Goal: Find specific page/section: Find specific page/section

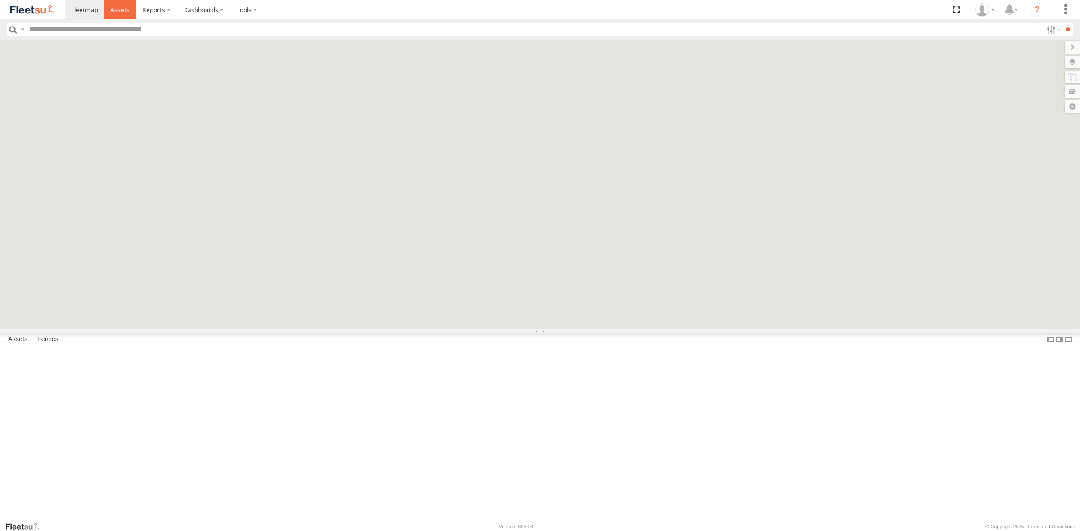
click at [129, 18] on link at bounding box center [120, 9] width 32 height 19
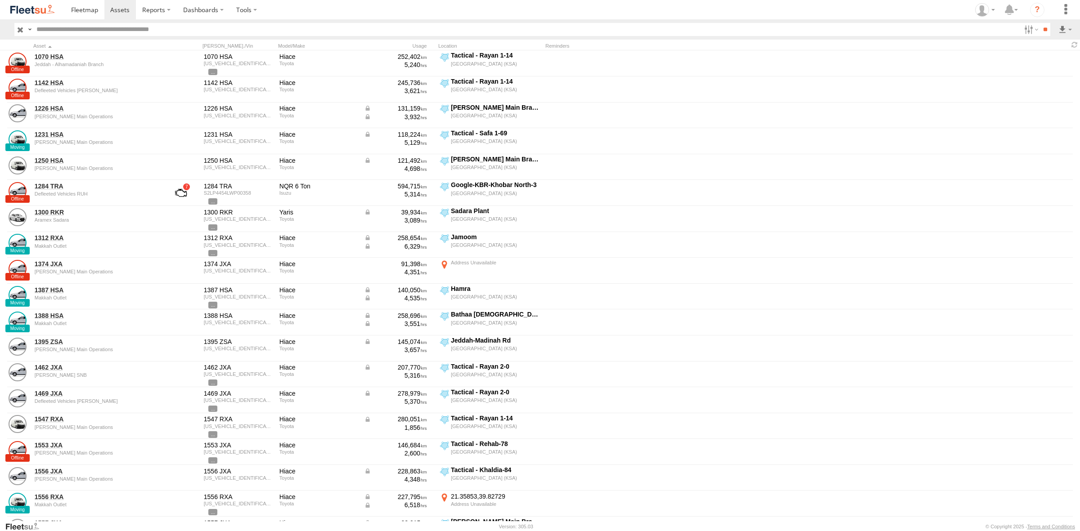
click at [127, 30] on input "text" at bounding box center [526, 29] width 987 height 13
type input "****"
click at [1040, 23] on input "**" at bounding box center [1045, 29] width 10 height 13
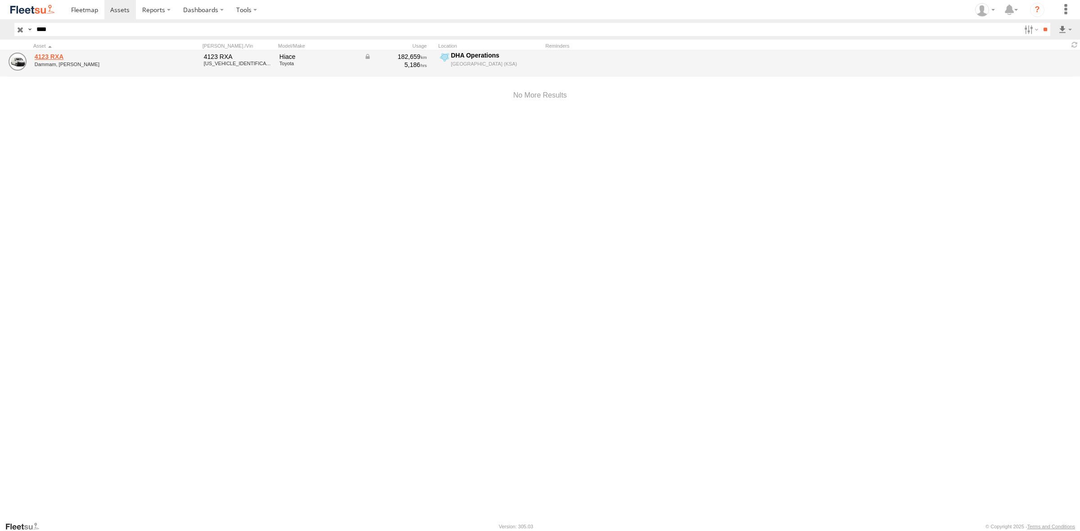
click at [46, 56] on link "4123 RXA" at bounding box center [96, 57] width 123 height 8
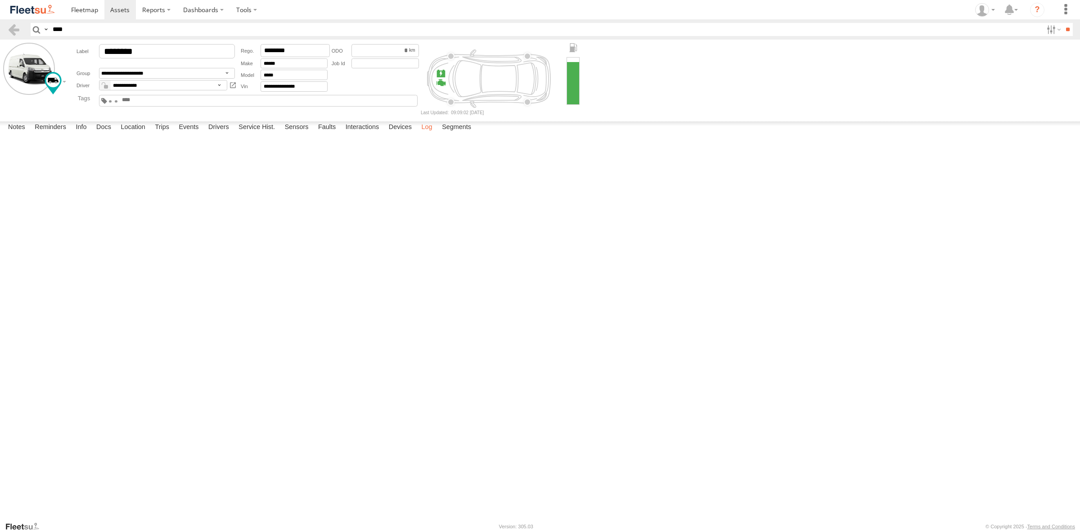
click at [430, 134] on label "Log" at bounding box center [427, 127] width 20 height 13
click at [168, 134] on label "Trips" at bounding box center [161, 127] width 23 height 13
click at [135, 134] on label "Location" at bounding box center [133, 127] width 34 height 13
click at [112, 134] on label "Docs" at bounding box center [104, 127] width 24 height 13
click at [84, 134] on label "Info" at bounding box center [81, 127] width 20 height 13
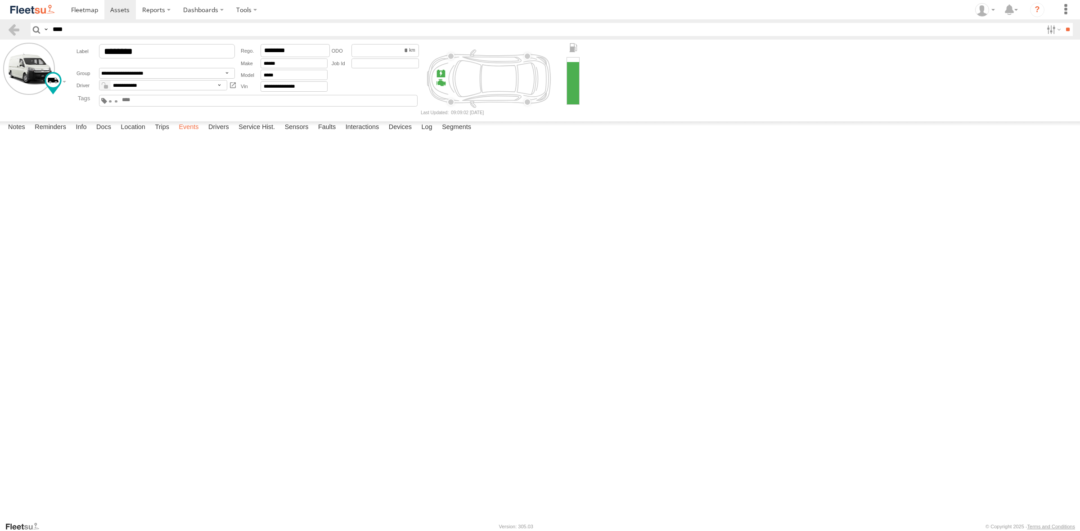
click at [180, 134] on label "Events" at bounding box center [188, 127] width 29 height 13
